Goal: Task Accomplishment & Management: Use online tool/utility

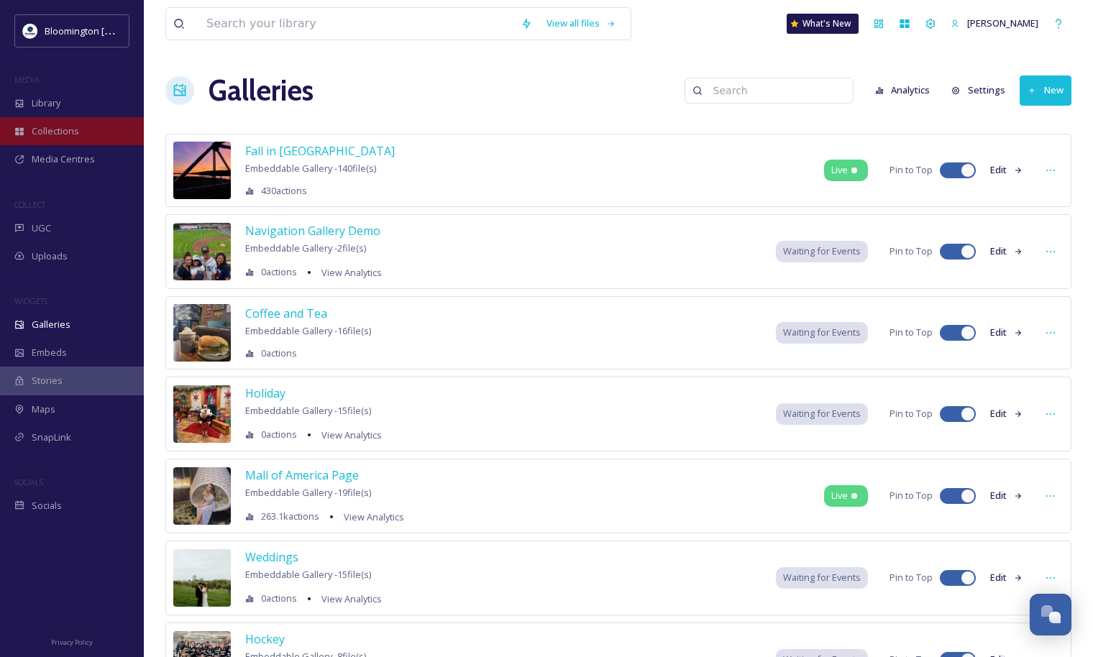
scroll to position [3776, 0]
click at [85, 154] on span "Media Centres" at bounding box center [63, 159] width 63 height 14
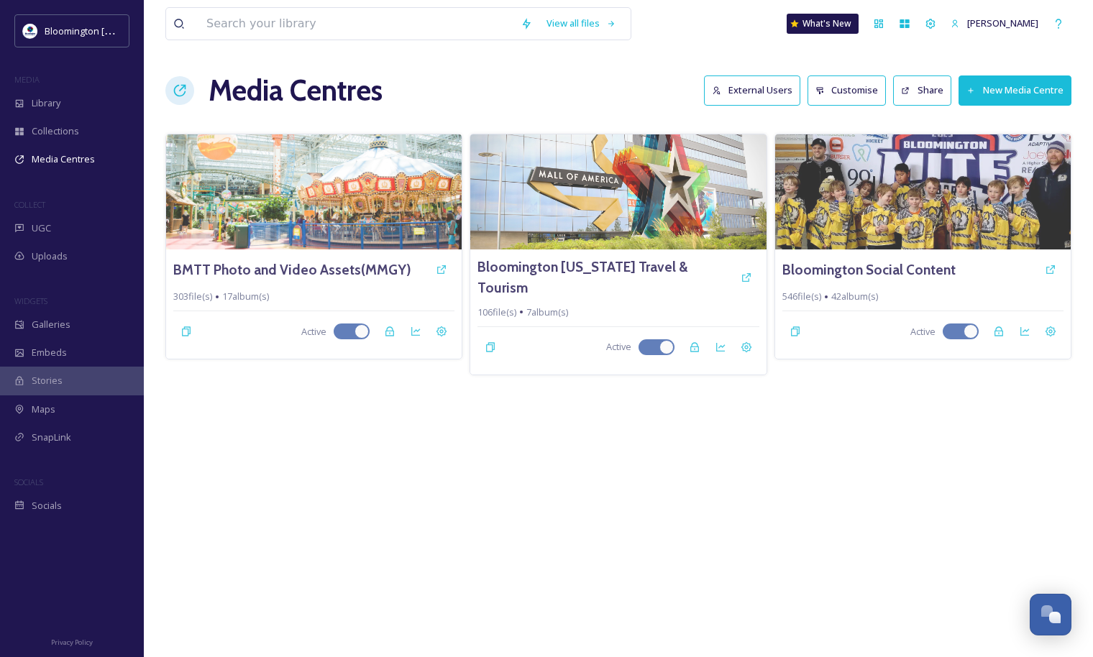
click at [771, 90] on button "External Users" at bounding box center [752, 89] width 96 height 29
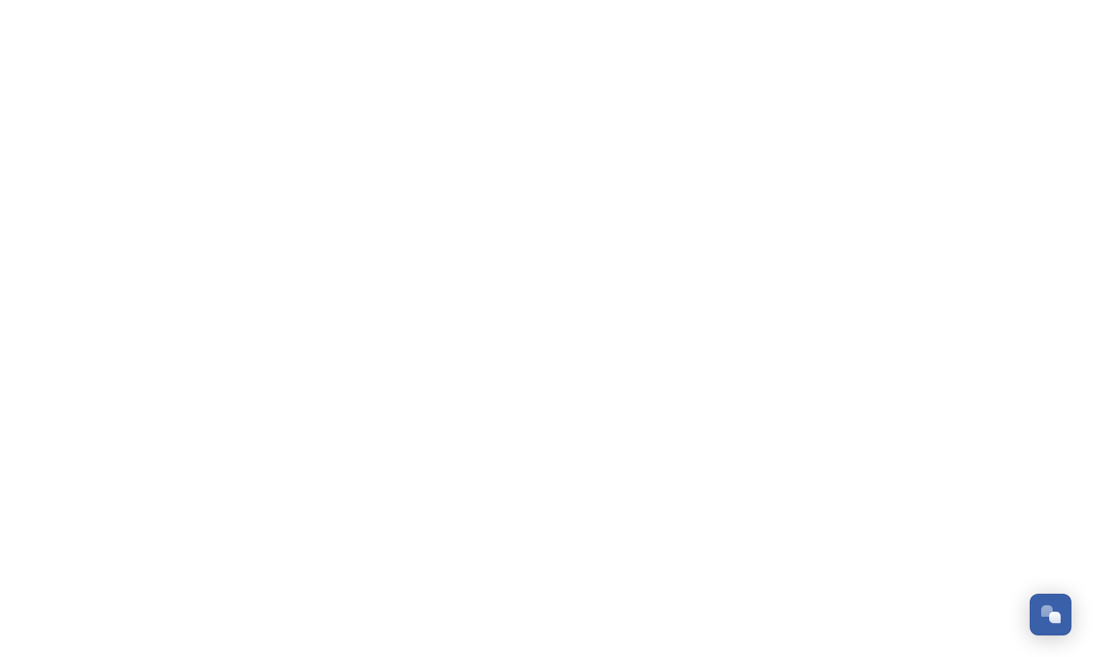
scroll to position [3776, 0]
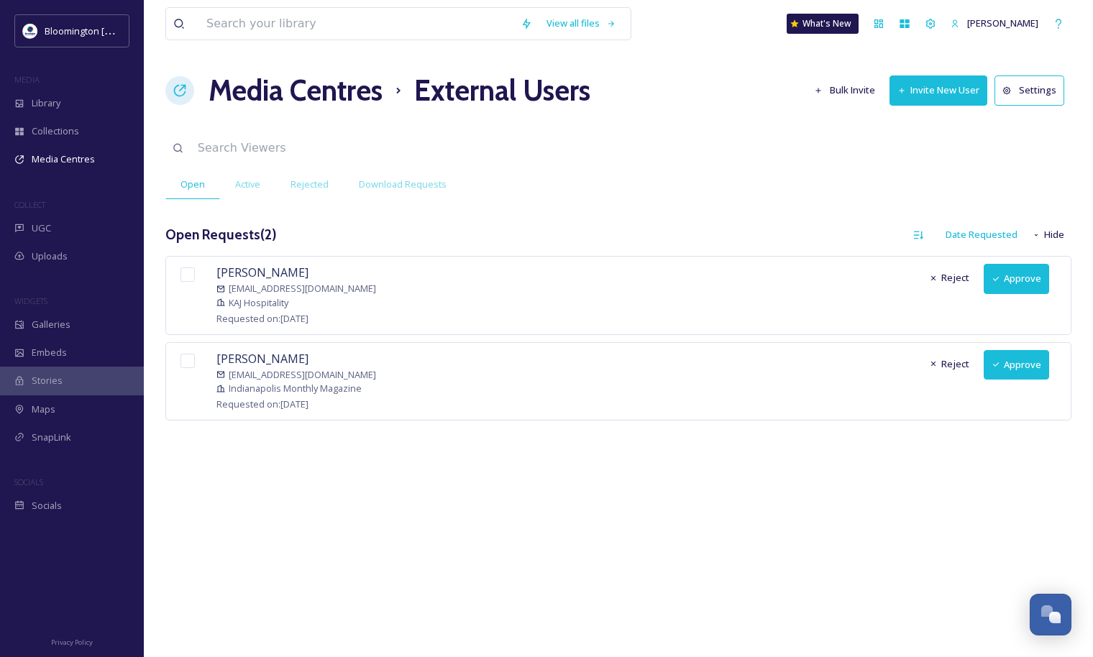
click at [1016, 275] on button "Approve" at bounding box center [1015, 278] width 65 height 29
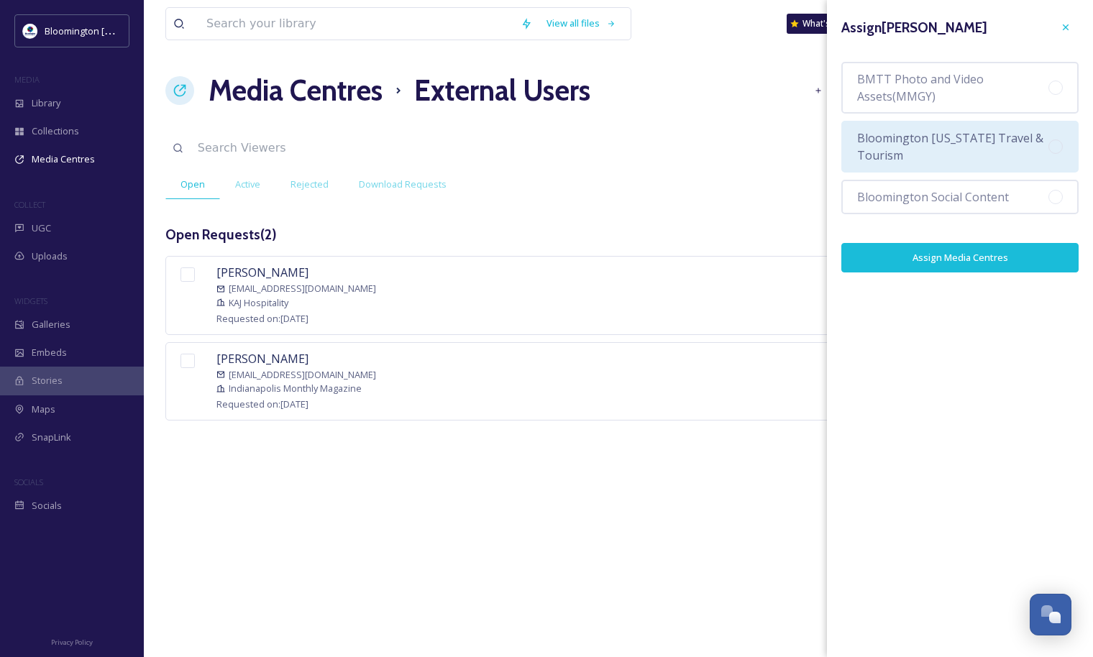
click at [897, 149] on span "Bloomington [US_STATE] Travel & Tourism" at bounding box center [952, 146] width 191 height 35
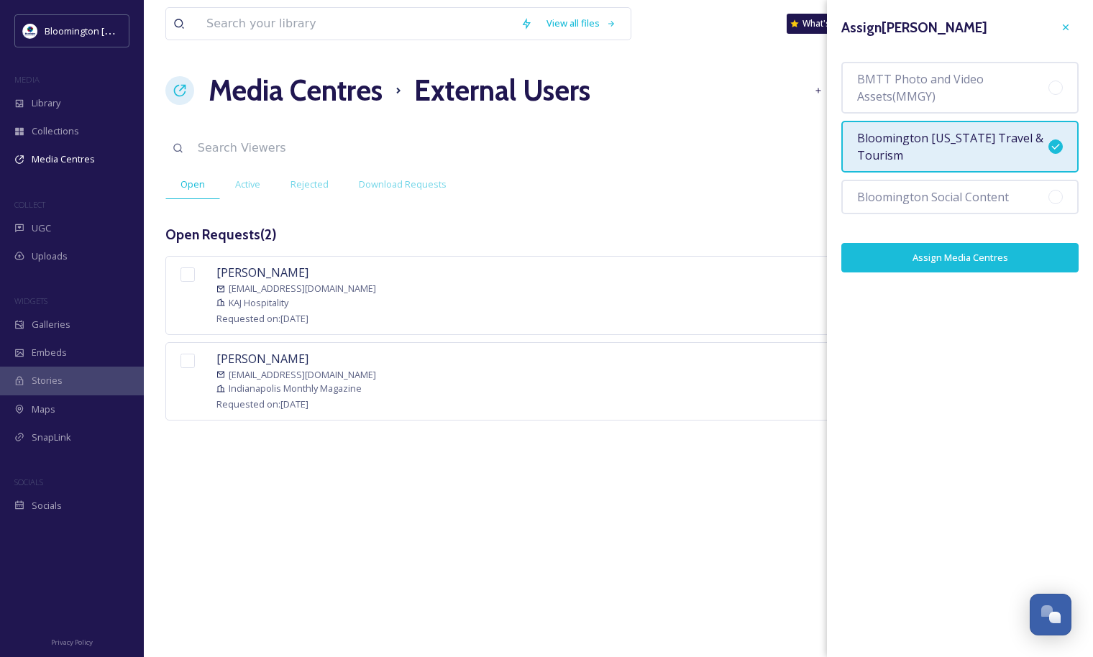
click at [957, 261] on button "Assign Media Centres" at bounding box center [959, 257] width 237 height 29
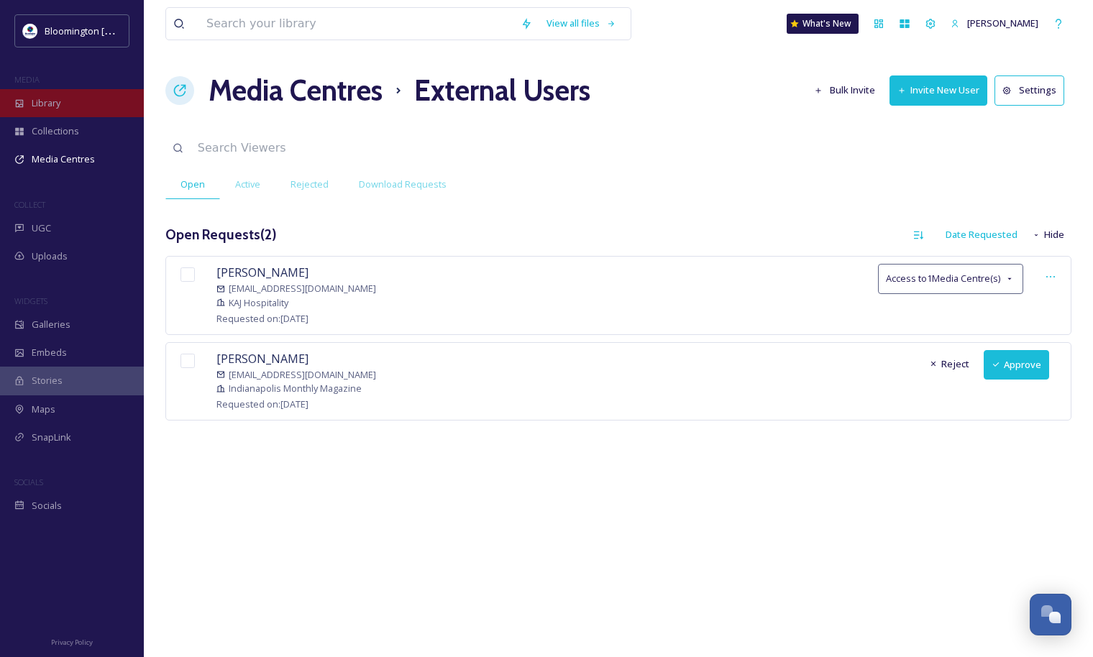
click at [47, 96] on span "Library" at bounding box center [46, 103] width 29 height 14
